Goal: Information Seeking & Learning: Learn about a topic

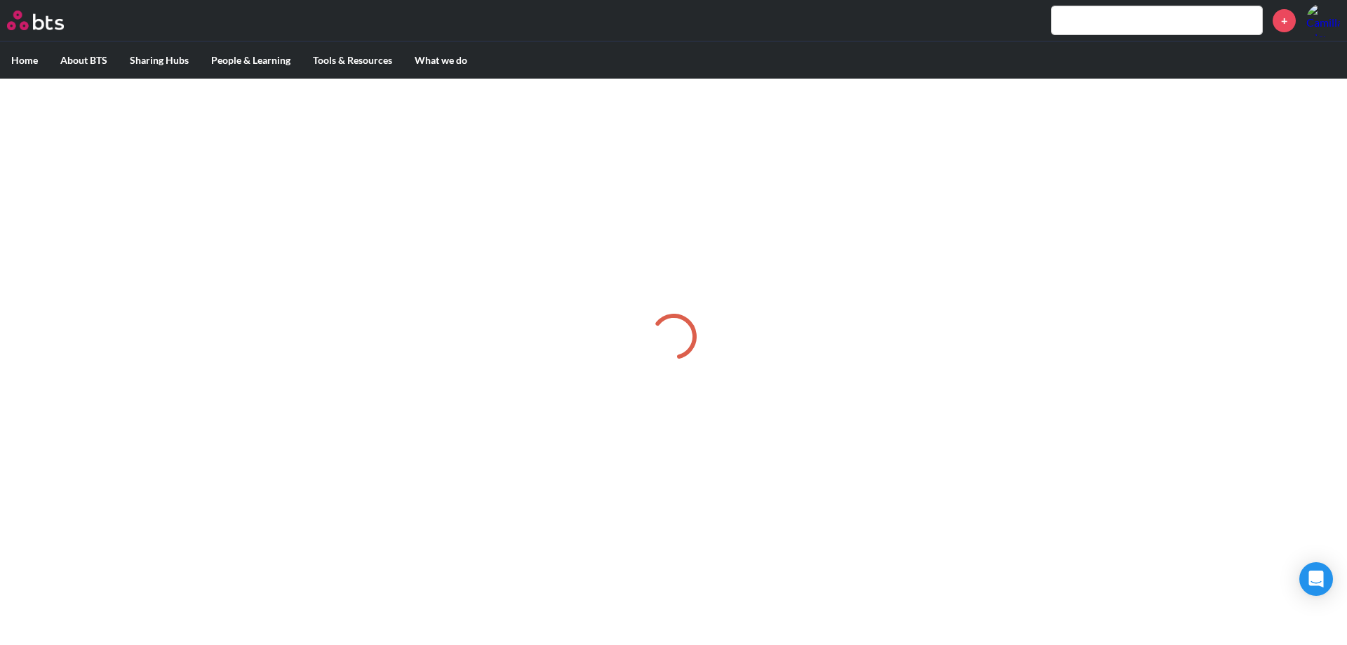
click at [1125, 11] on input "text" at bounding box center [1157, 20] width 210 height 28
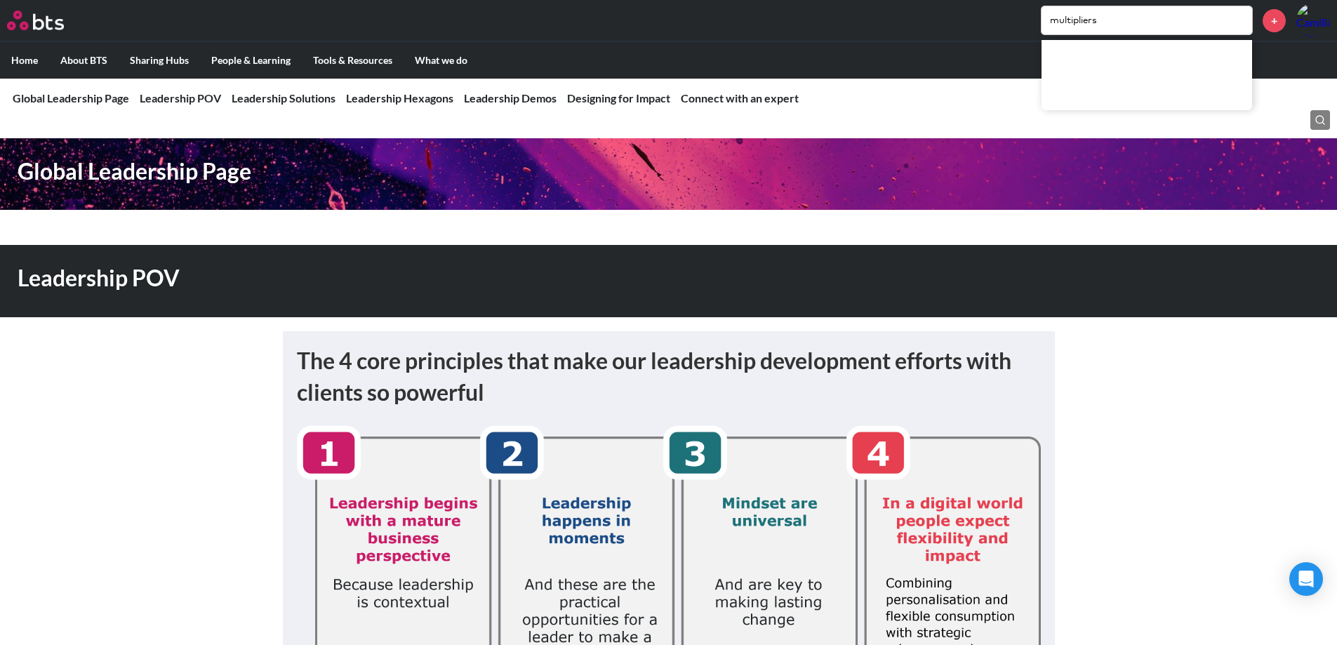
type input "multipliers"
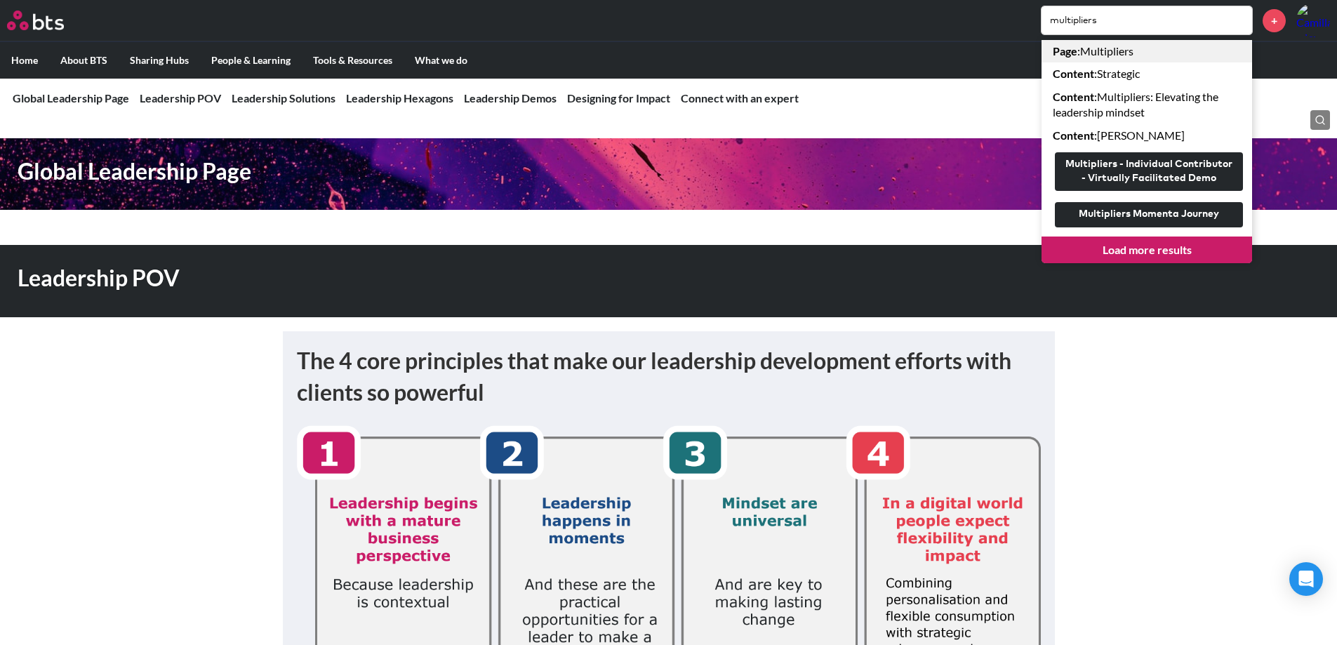
click at [1140, 52] on link "Page : Multipliers" at bounding box center [1146, 51] width 210 height 22
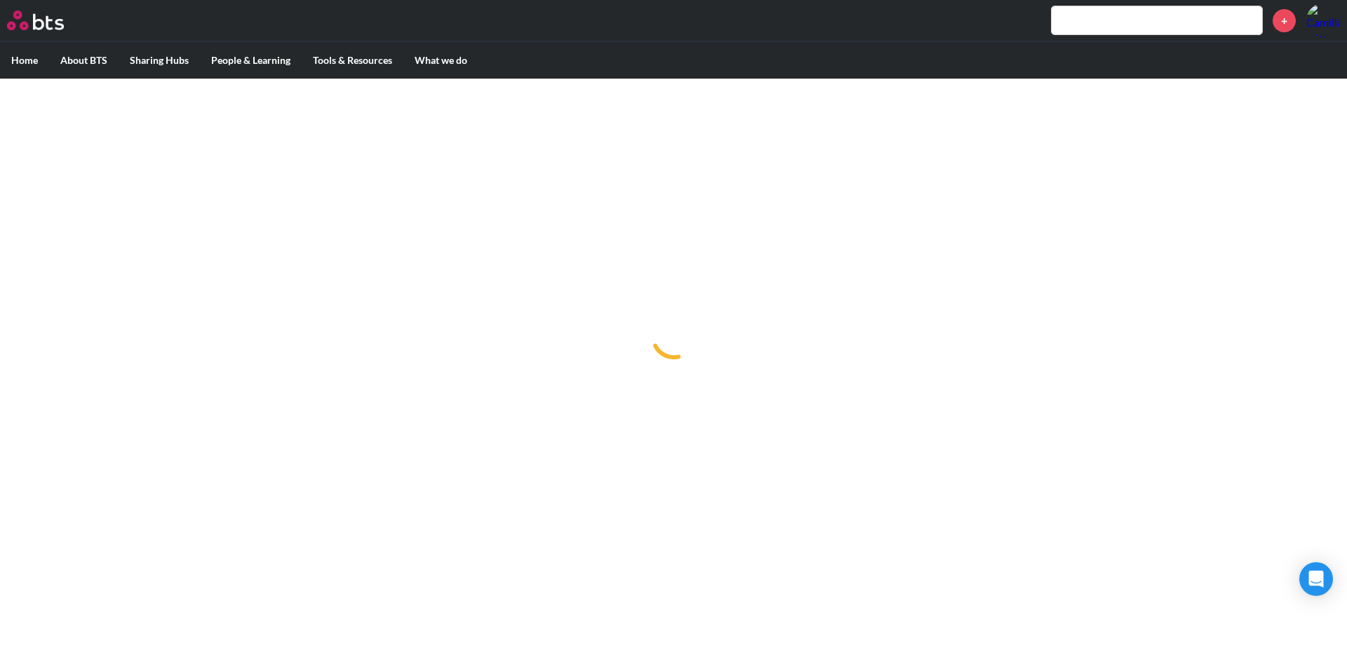
click at [770, 156] on div at bounding box center [673, 337] width 1347 height 516
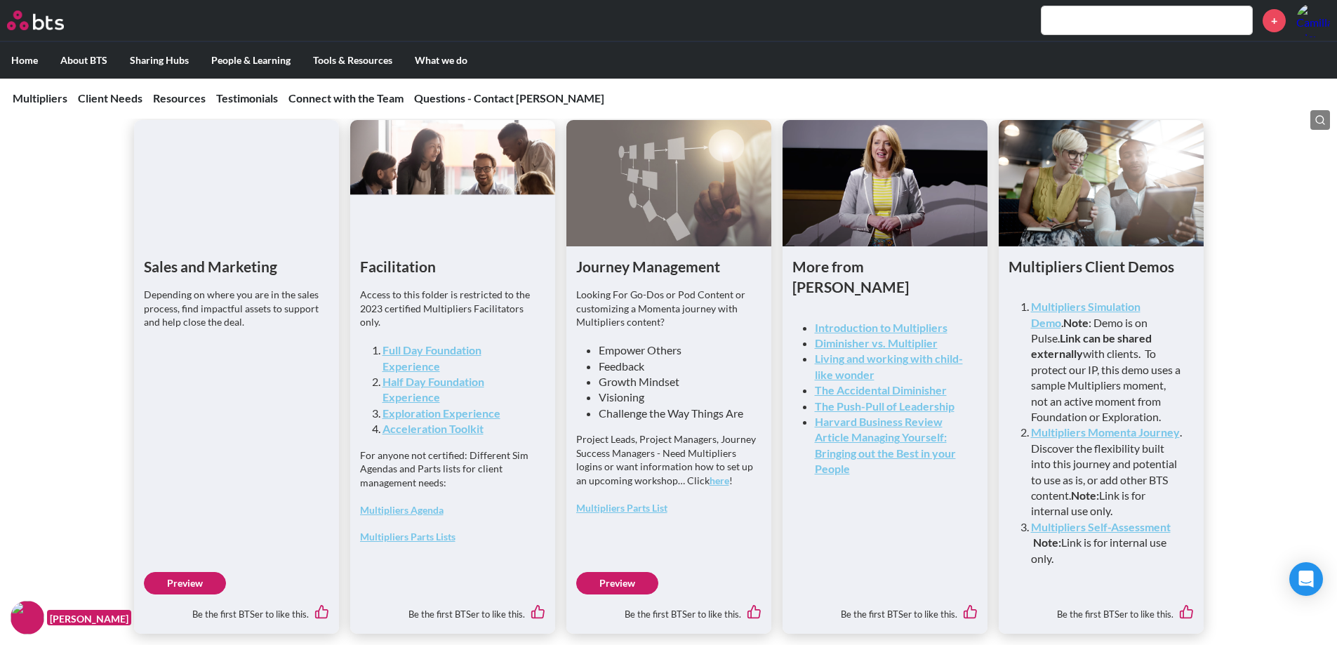
scroll to position [3635, 0]
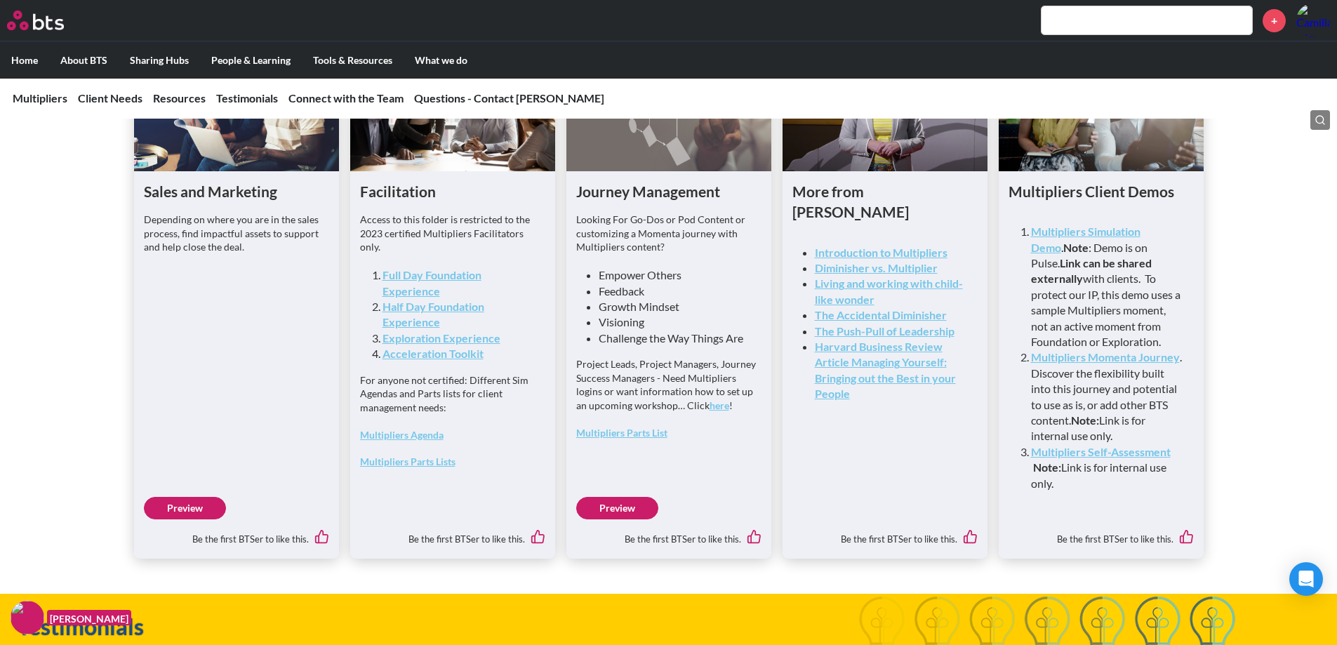
click at [207, 519] on link "Preview" at bounding box center [185, 508] width 82 height 22
